Goal: Navigation & Orientation: Understand site structure

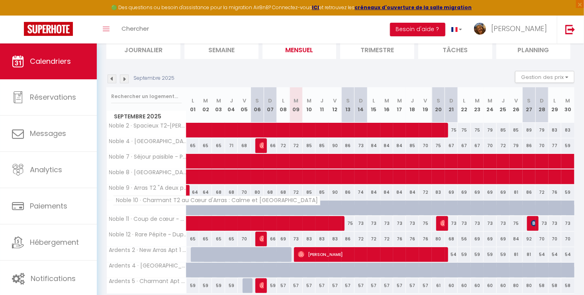
scroll to position [80, 0]
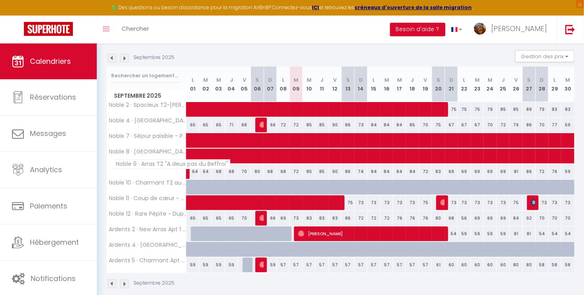
click at [128, 163] on span "Noble 9 · Arras T2 "A deux pas du Beffroi"" at bounding box center [171, 164] width 117 height 10
click at [108, 27] on icon "Toggle menubar" at bounding box center [106, 29] width 7 height 5
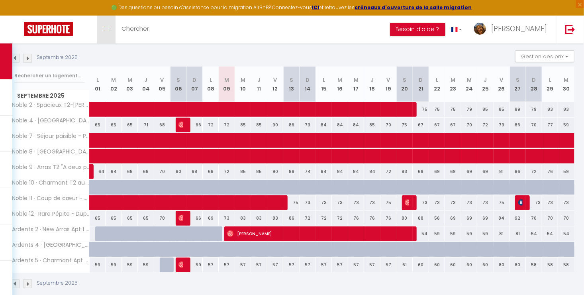
scroll to position [89, 0]
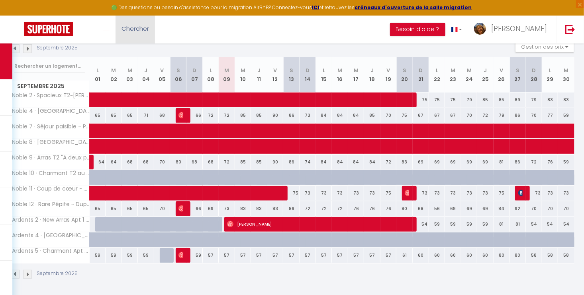
click at [139, 27] on span "Chercher" at bounding box center [134, 28] width 27 height 8
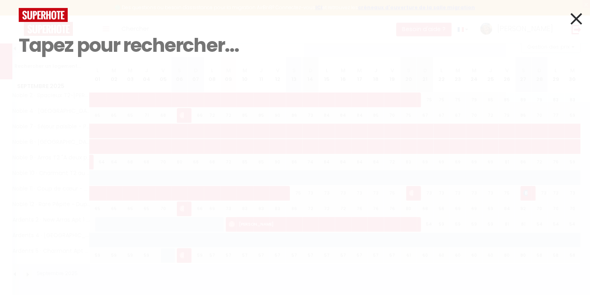
click at [575, 17] on icon at bounding box center [577, 19] width 12 height 20
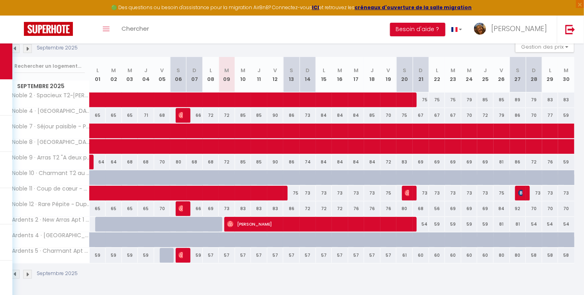
click at [60, 51] on p "Septembre 2025" at bounding box center [57, 48] width 41 height 8
click at [43, 46] on p "Septembre 2025" at bounding box center [57, 48] width 41 height 8
click at [16, 47] on img at bounding box center [15, 48] width 9 height 9
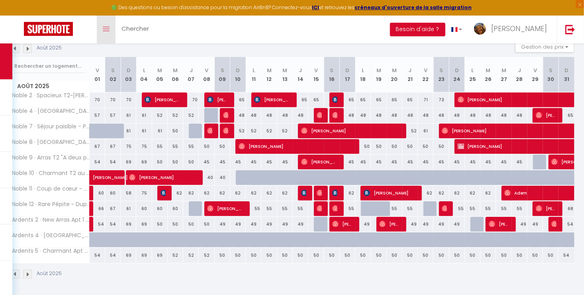
click at [114, 23] on link "Toggle menubar" at bounding box center [106, 30] width 19 height 28
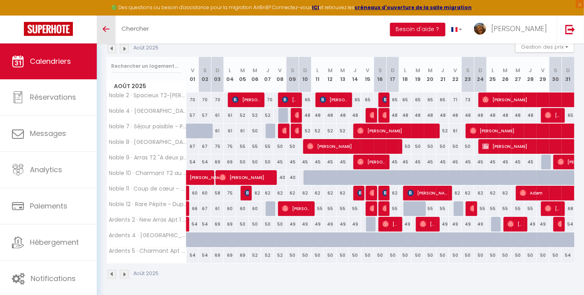
click at [70, 54] on link "Calendriers" at bounding box center [48, 61] width 97 height 36
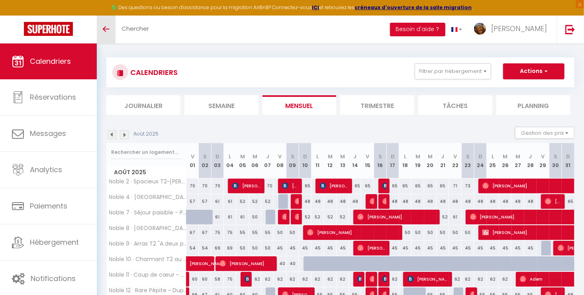
scroll to position [0, 0]
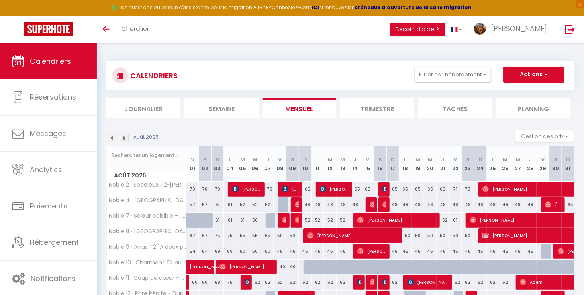
click at [390, 107] on li "Trimestre" at bounding box center [377, 108] width 74 height 20
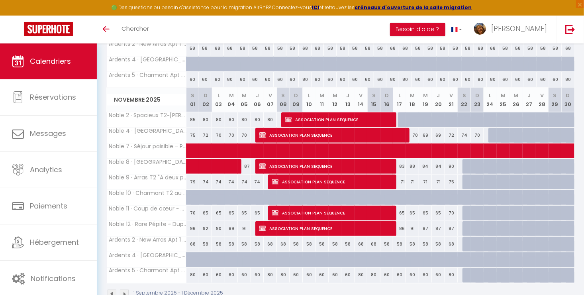
scroll to position [478, 0]
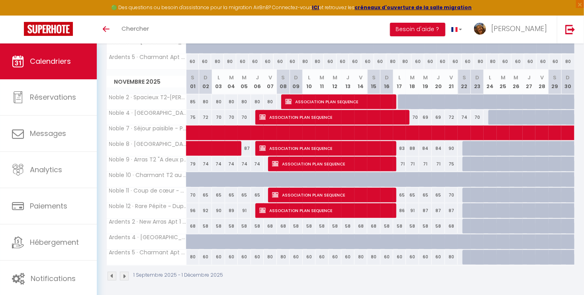
click at [124, 274] on img at bounding box center [124, 276] width 9 height 9
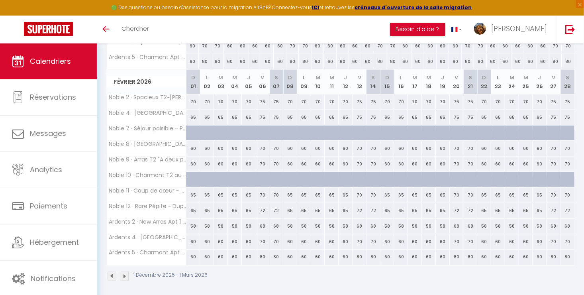
click at [123, 274] on img at bounding box center [124, 276] width 9 height 9
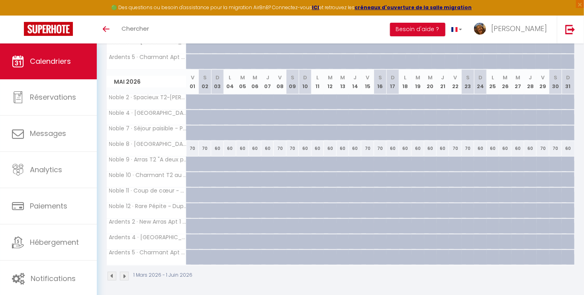
click at [123, 274] on img at bounding box center [124, 276] width 9 height 9
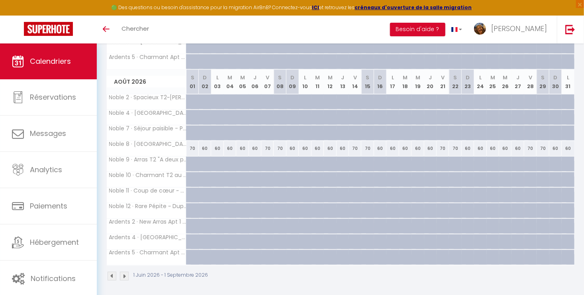
click at [123, 274] on img at bounding box center [124, 276] width 9 height 9
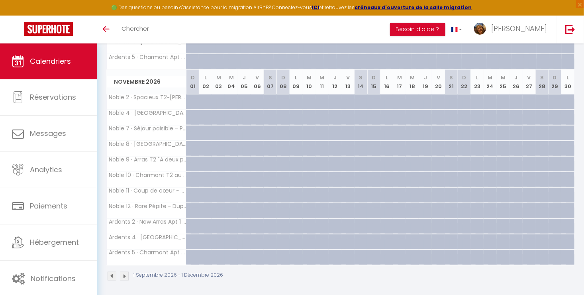
click at [123, 274] on img at bounding box center [124, 276] width 9 height 9
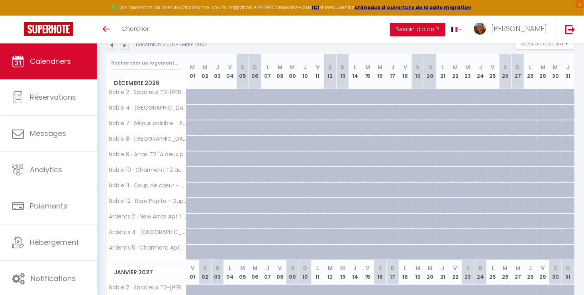
scroll to position [0, 0]
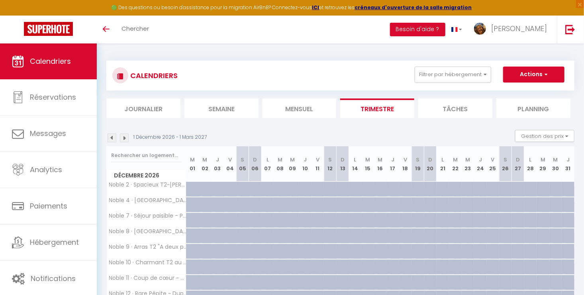
click at [108, 139] on img at bounding box center [112, 137] width 9 height 9
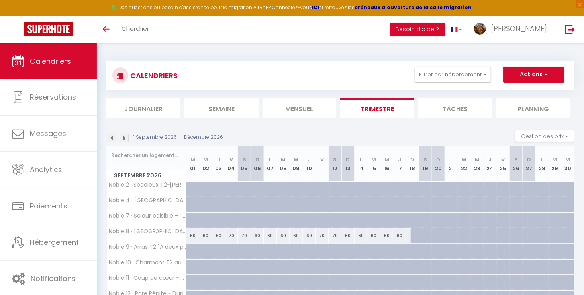
click at [110, 137] on img at bounding box center [112, 137] width 9 height 9
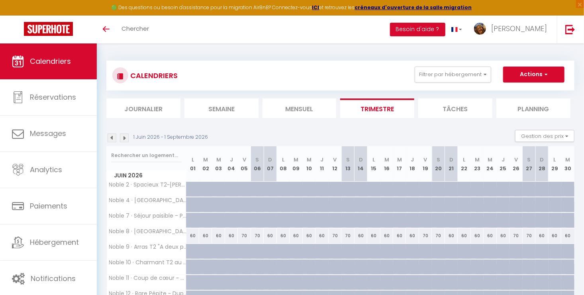
click at [113, 137] on img at bounding box center [112, 137] width 9 height 9
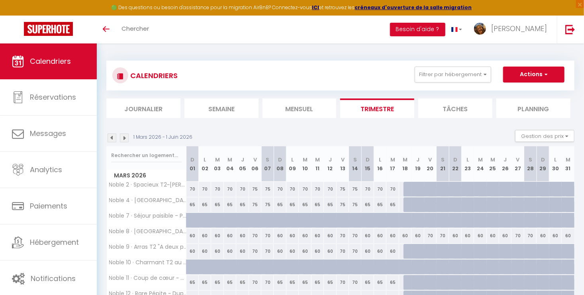
click at [112, 139] on img at bounding box center [112, 137] width 9 height 9
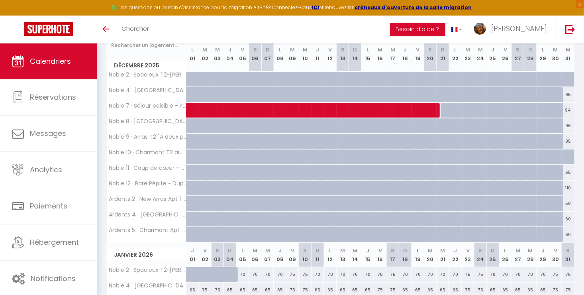
scroll to position [119, 0]
